Goal: Information Seeking & Learning: Learn about a topic

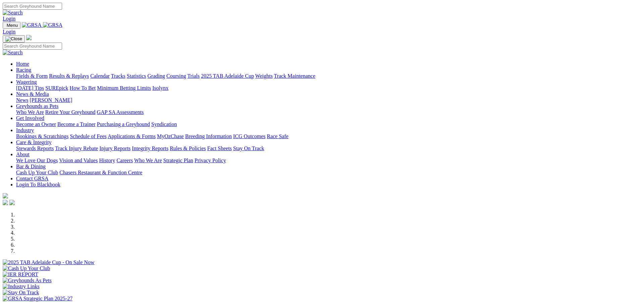
click at [31, 67] on link "Racing" at bounding box center [23, 70] width 15 height 6
click at [30, 212] on div "Previous Next" at bounding box center [320, 260] width 634 height 97
click at [89, 73] on link "Results & Replays" at bounding box center [69, 76] width 40 height 6
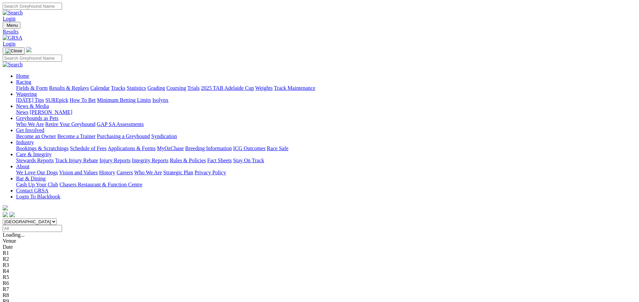
click at [57, 219] on select "South Australia New South Wales Northern Territory Queensland Tasmania Victoria…" at bounding box center [30, 222] width 54 height 6
select select "WA"
click at [57, 219] on select "South Australia New South Wales Northern Territory Queensland Tasmania Victoria…" at bounding box center [30, 222] width 54 height 6
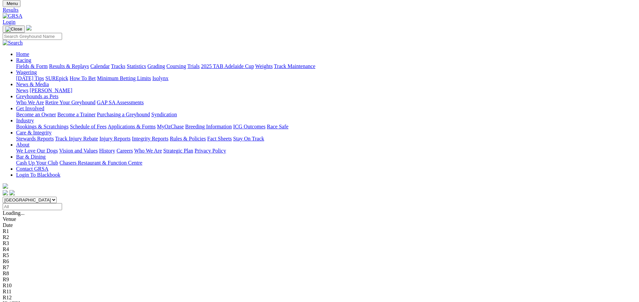
scroll to position [34, 0]
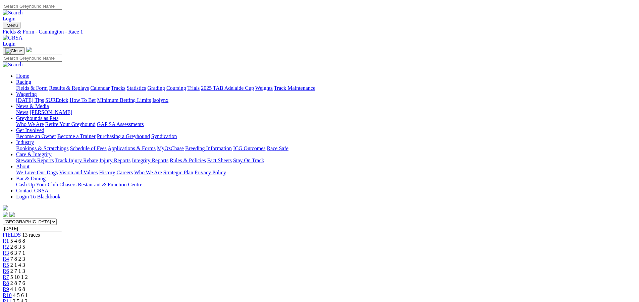
click at [146, 85] on link "Statistics" at bounding box center [136, 88] width 19 height 6
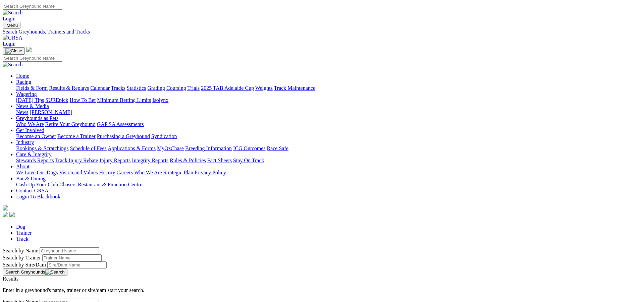
click at [29, 236] on link "Track" at bounding box center [22, 239] width 12 height 6
select select "cannington"
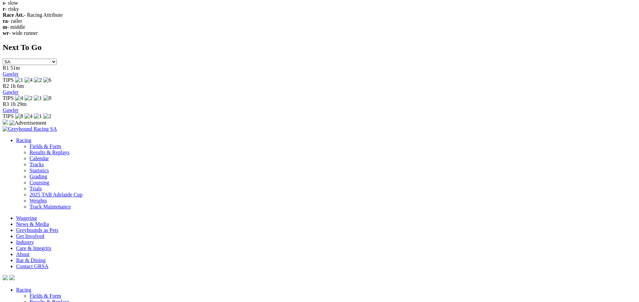
scroll to position [1275, 0]
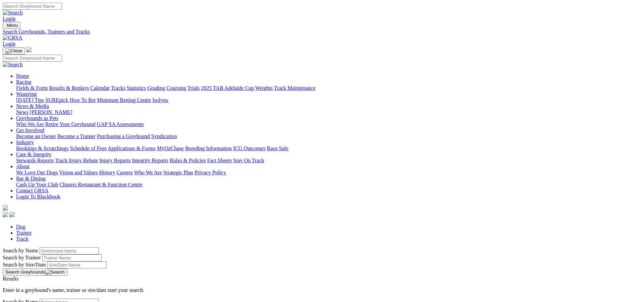
select select "cannington"
